Goal: Use online tool/utility

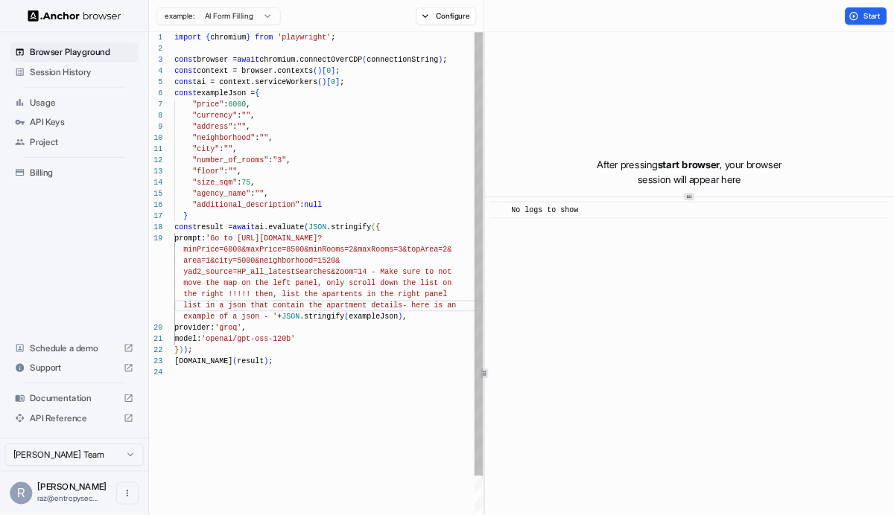
scroll to position [54, 0]
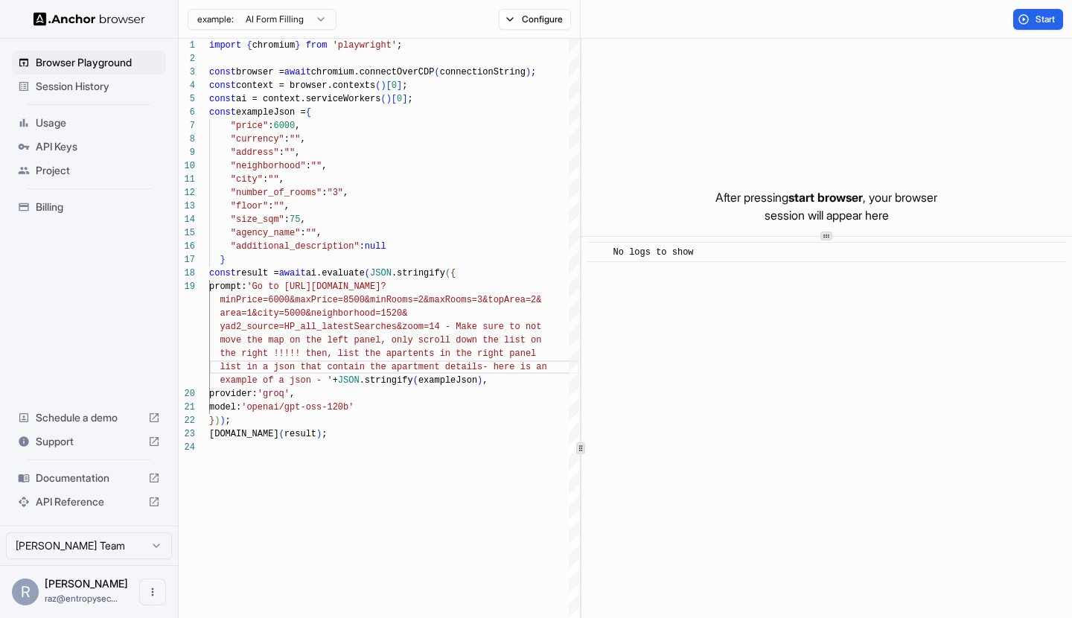
click at [640, 83] on div "After pressing start browser , your browser session will appear here" at bounding box center [827, 206] width 491 height 335
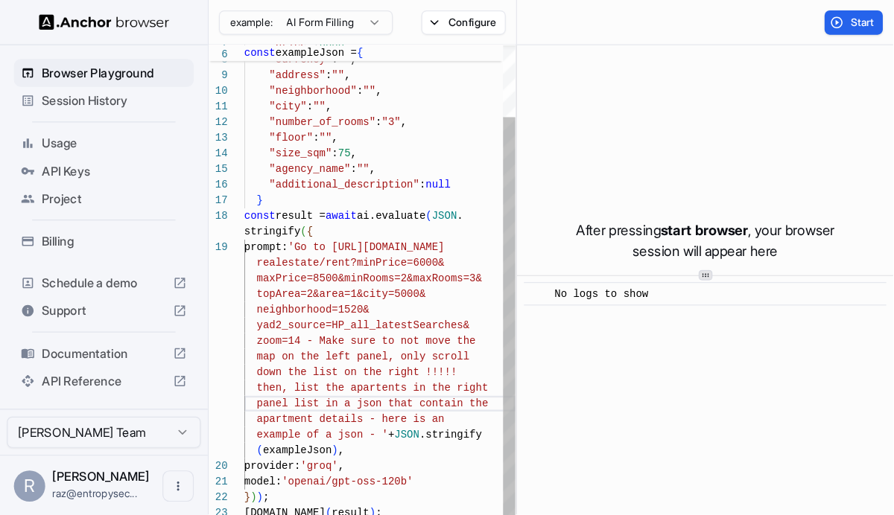
scroll to position [0, 0]
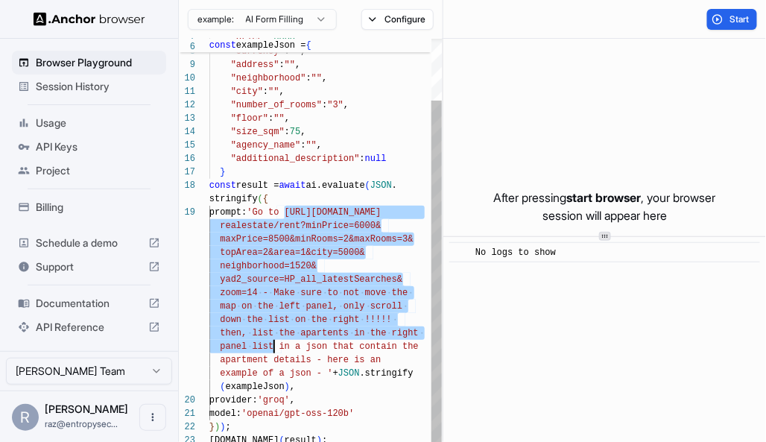
drag, startPoint x: 282, startPoint y: 208, endPoint x: 266, endPoint y: 364, distance: 157.3
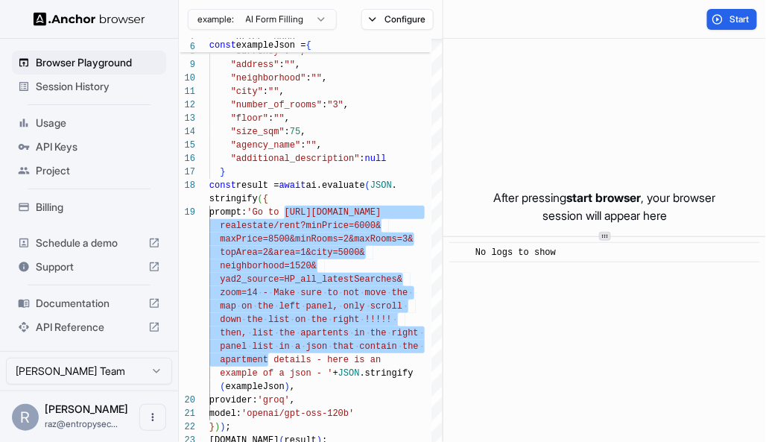
click at [729, 16] on span "Start" at bounding box center [739, 19] width 21 height 12
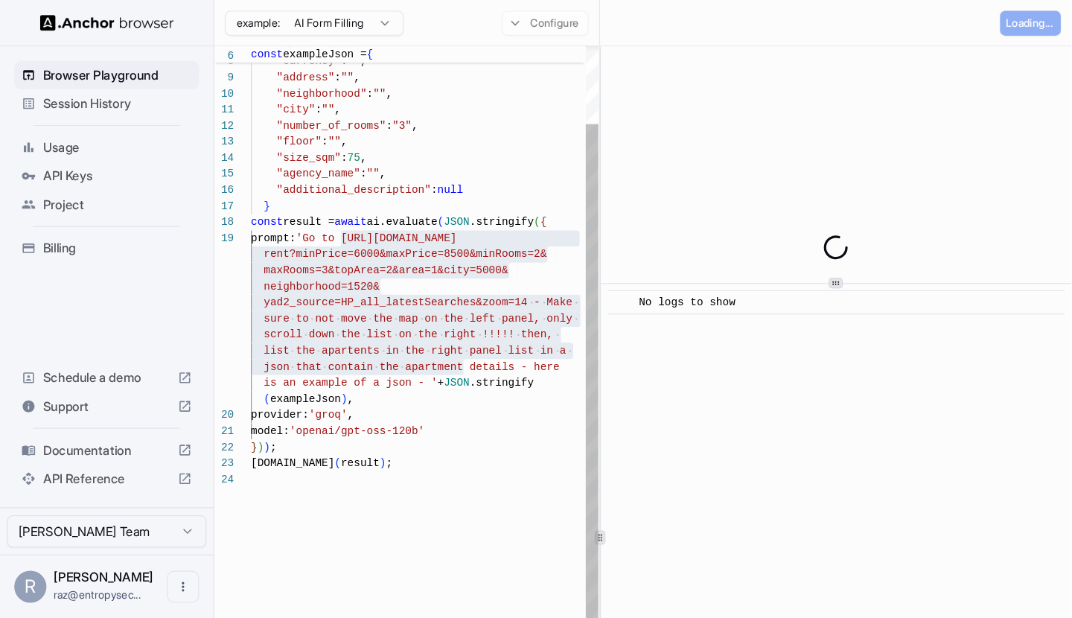
scroll to position [174, 0]
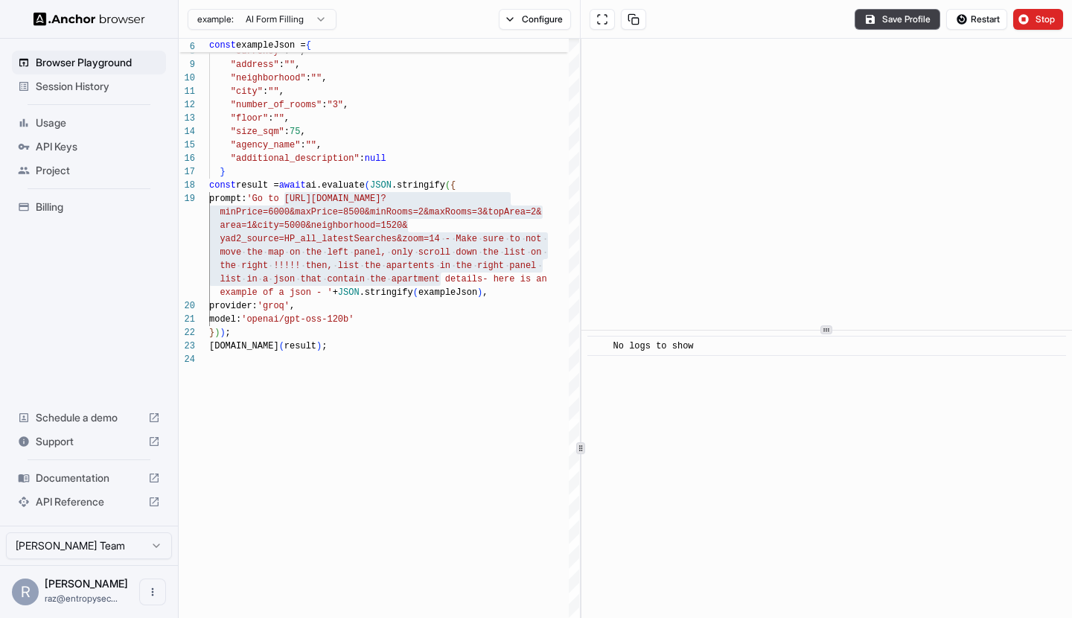
click at [811, 330] on div at bounding box center [827, 330] width 491 height 1
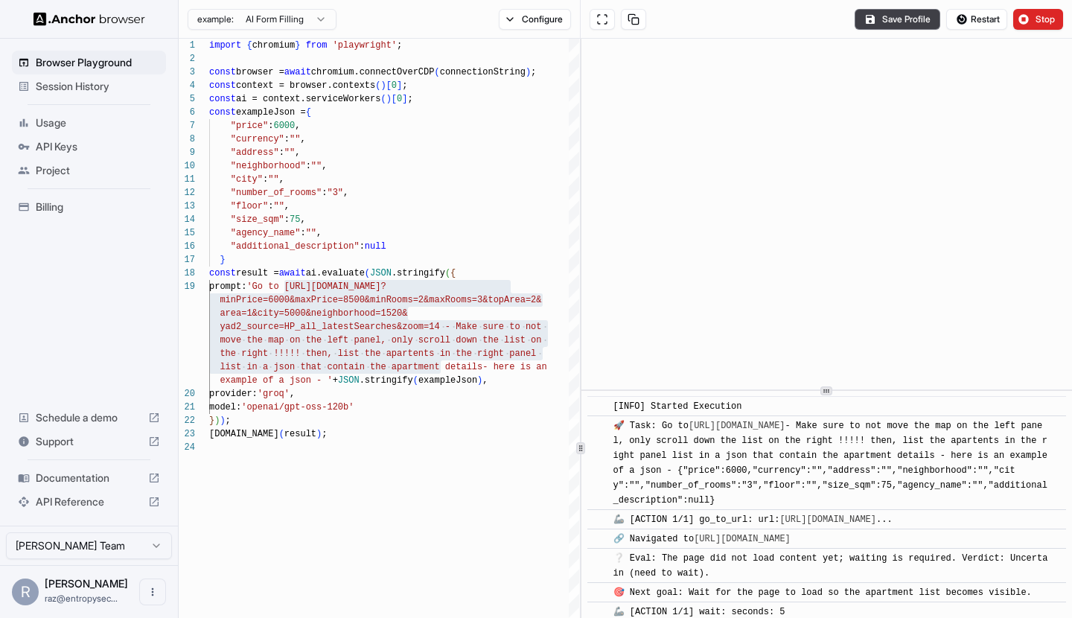
click at [781, 391] on div at bounding box center [827, 390] width 491 height 1
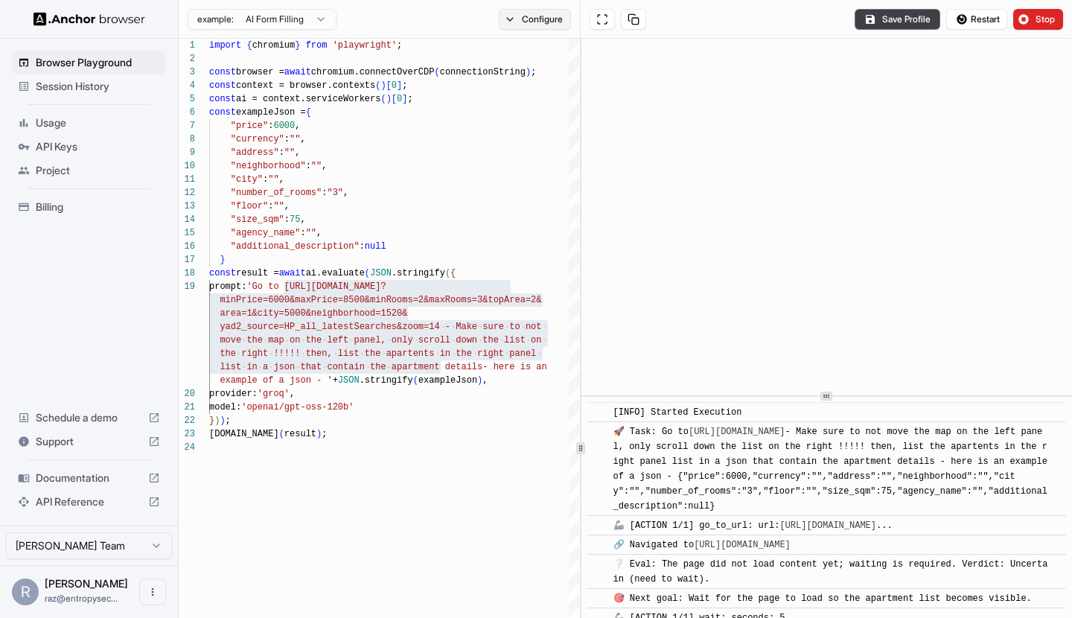
click at [544, 21] on button "Configure" at bounding box center [535, 19] width 72 height 21
click at [544, 91] on div "CAPTCHA solver" at bounding box center [557, 88] width 93 height 16
drag, startPoint x: 544, startPoint y: 91, endPoint x: 573, endPoint y: 92, distance: 29.1
click at [573, 92] on div "CAPTCHA solver" at bounding box center [557, 88] width 93 height 16
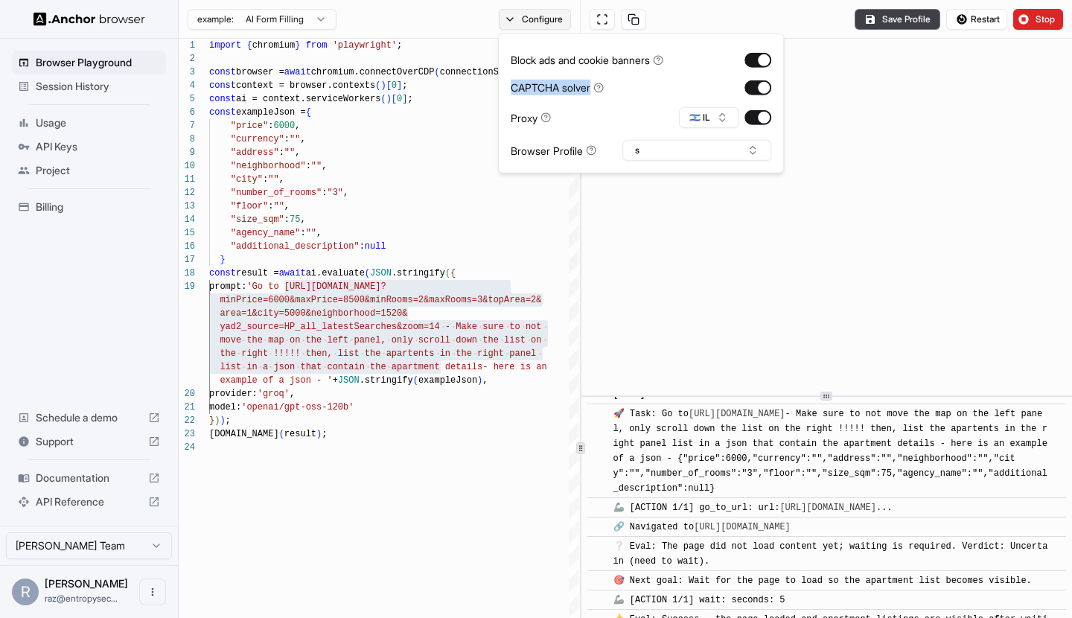
click at [529, 26] on button "Configure" at bounding box center [535, 19] width 72 height 21
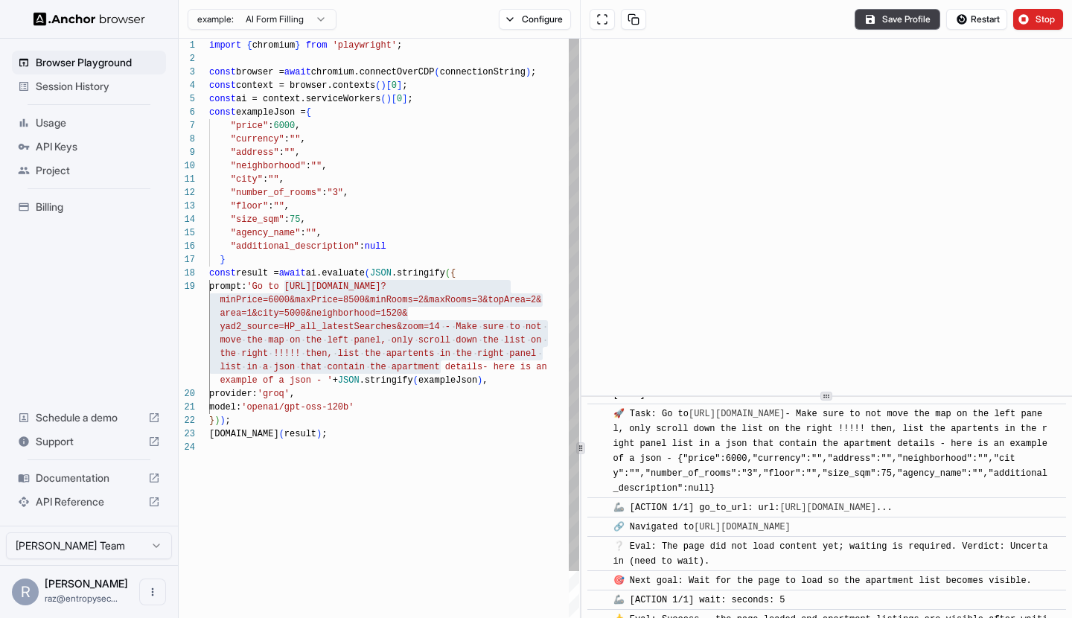
type textarea "**********"
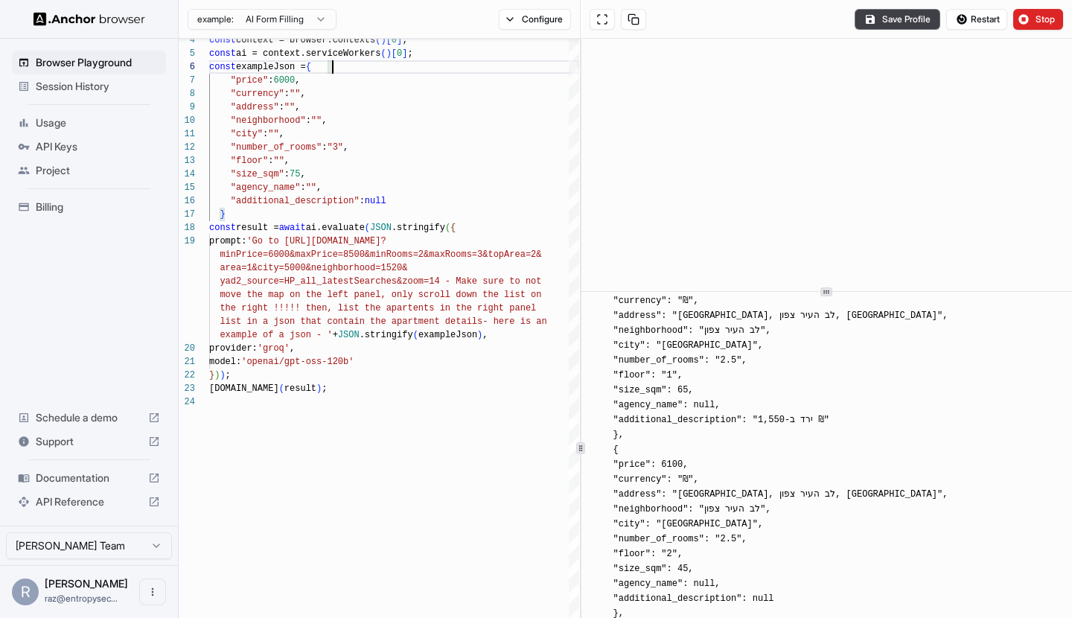
scroll to position [6855, 0]
click at [899, 15] on div "example: AI Form Filling Configure Save Profile Restart Stop 7 8 9 10 11 12 13 …" at bounding box center [626, 428] width 894 height 857
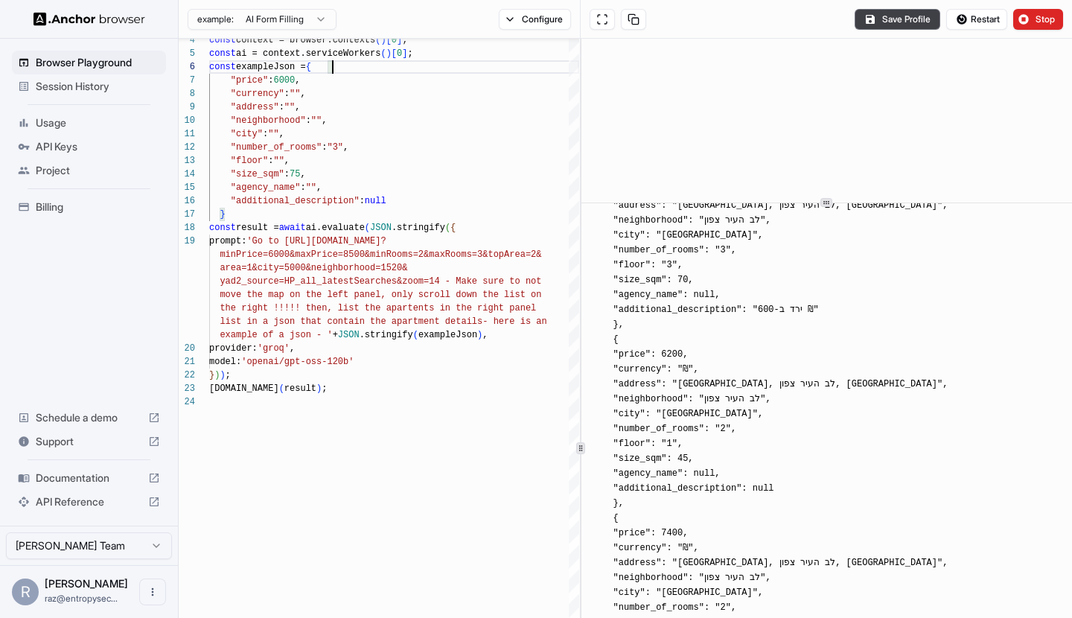
scroll to position [5735, 0]
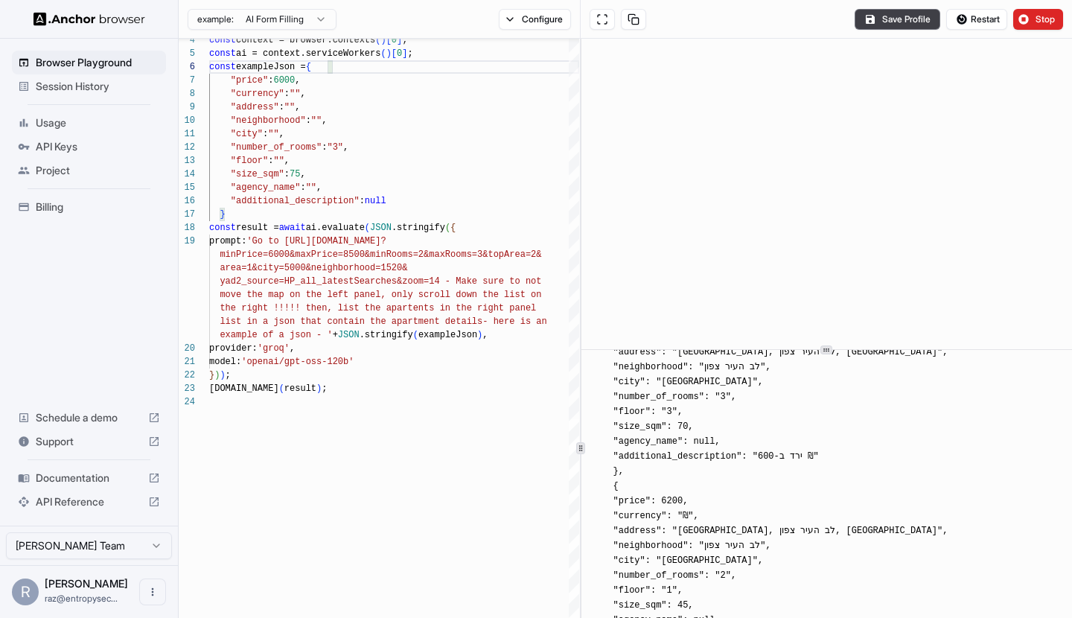
click at [827, 354] on icon at bounding box center [826, 349] width 7 height 7
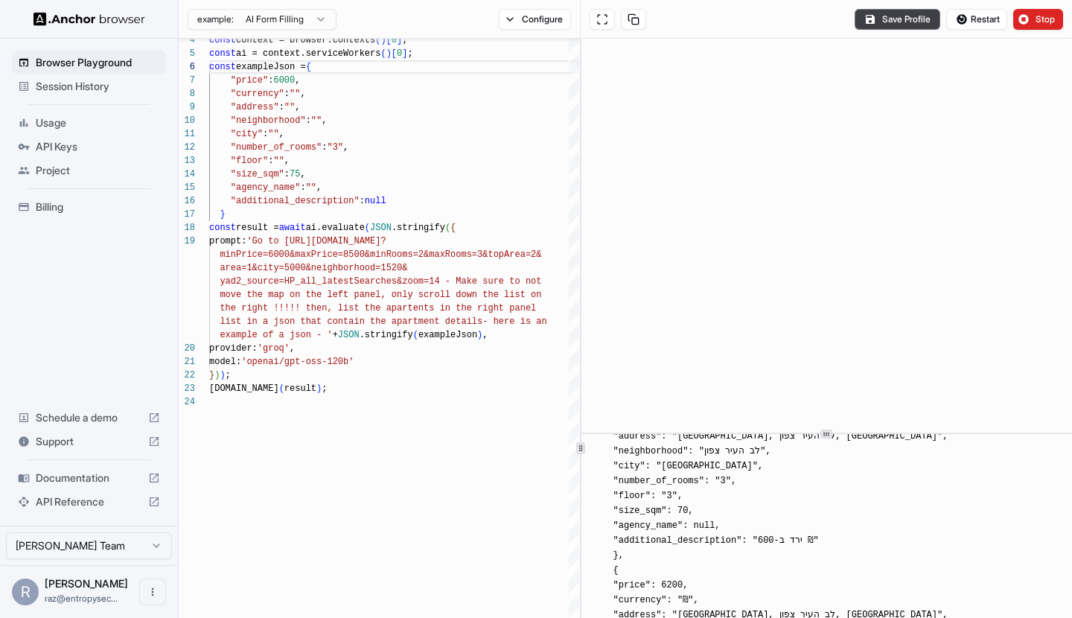
click at [346, 31] on div "example: AI Form Filling Configure" at bounding box center [380, 19] width 402 height 39
